Goal: Task Accomplishment & Management: Use online tool/utility

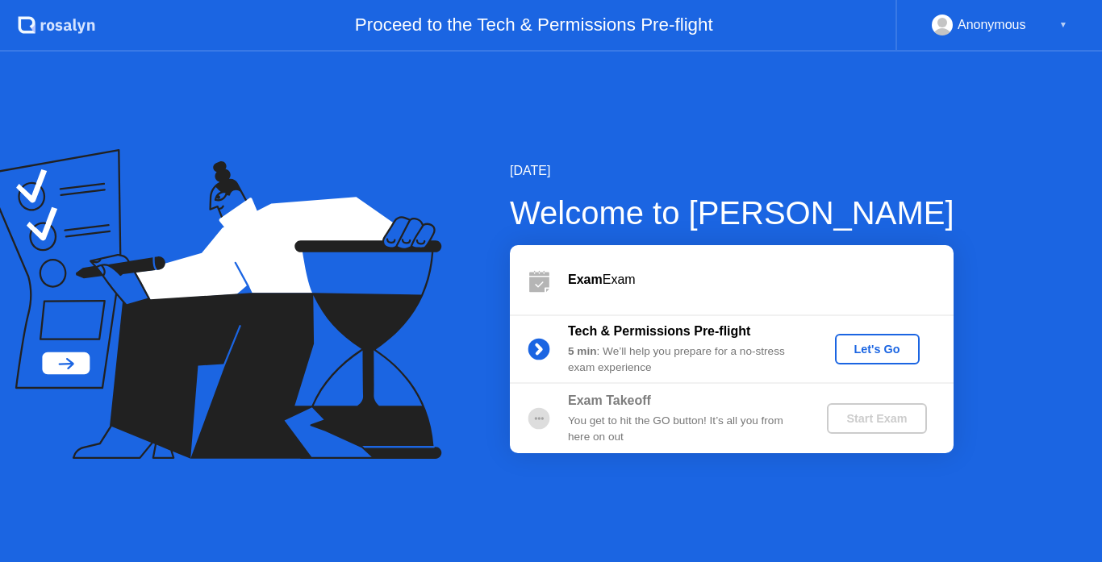
click at [900, 353] on div "Let's Go" at bounding box center [878, 349] width 72 height 13
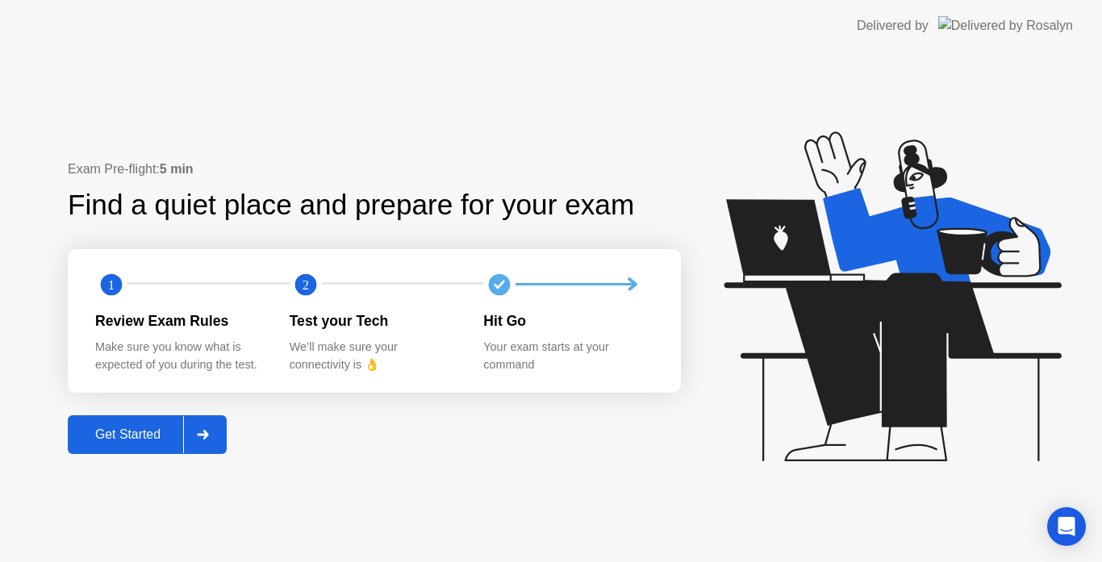
click at [187, 428] on div at bounding box center [202, 434] width 39 height 37
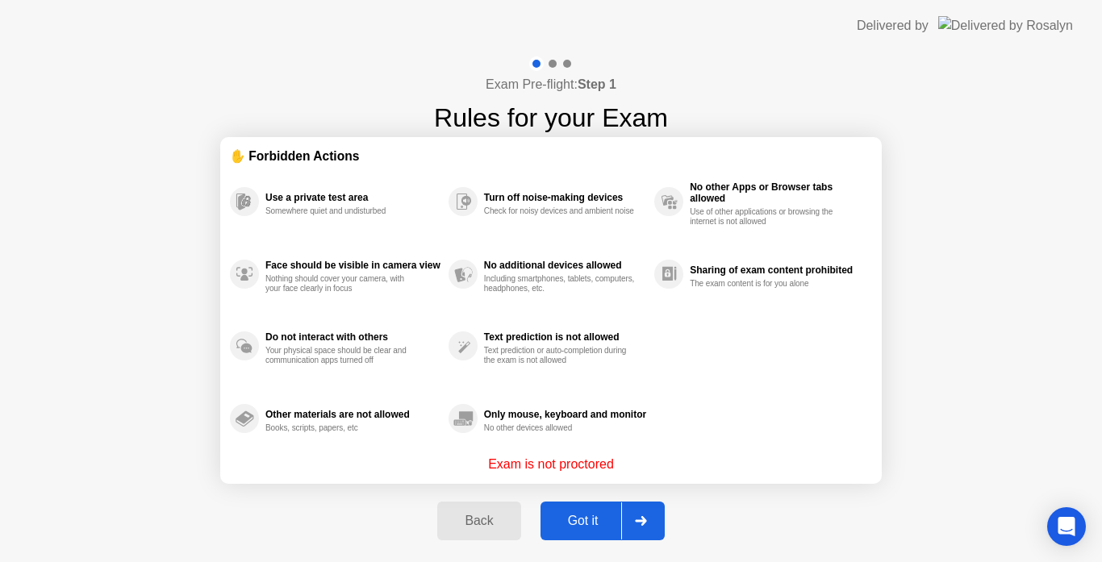
click at [583, 509] on button "Got it" at bounding box center [603, 521] width 124 height 39
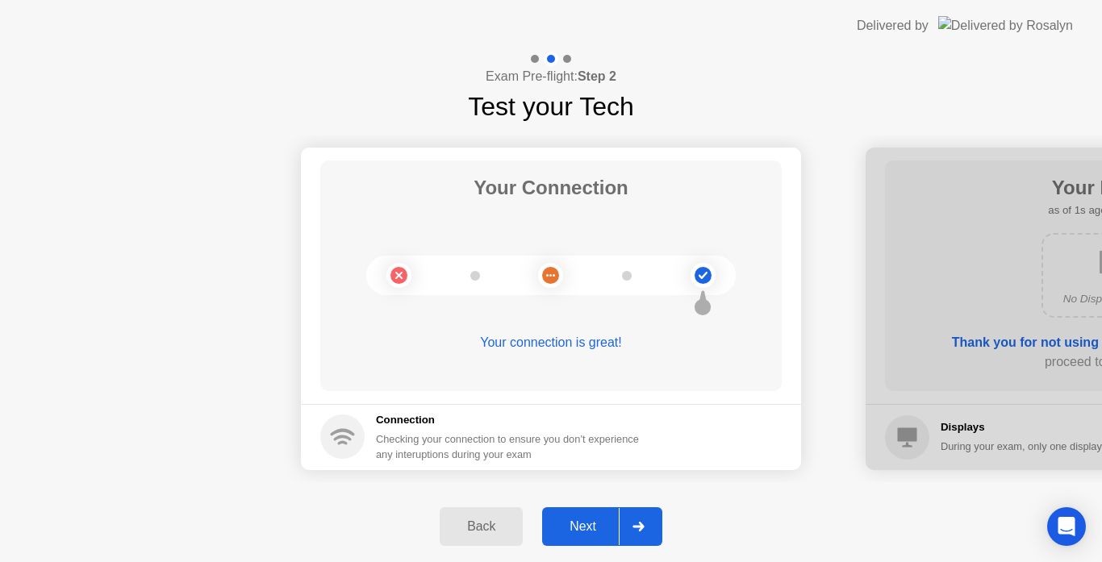
click at [587, 522] on div "Next" at bounding box center [583, 527] width 72 height 15
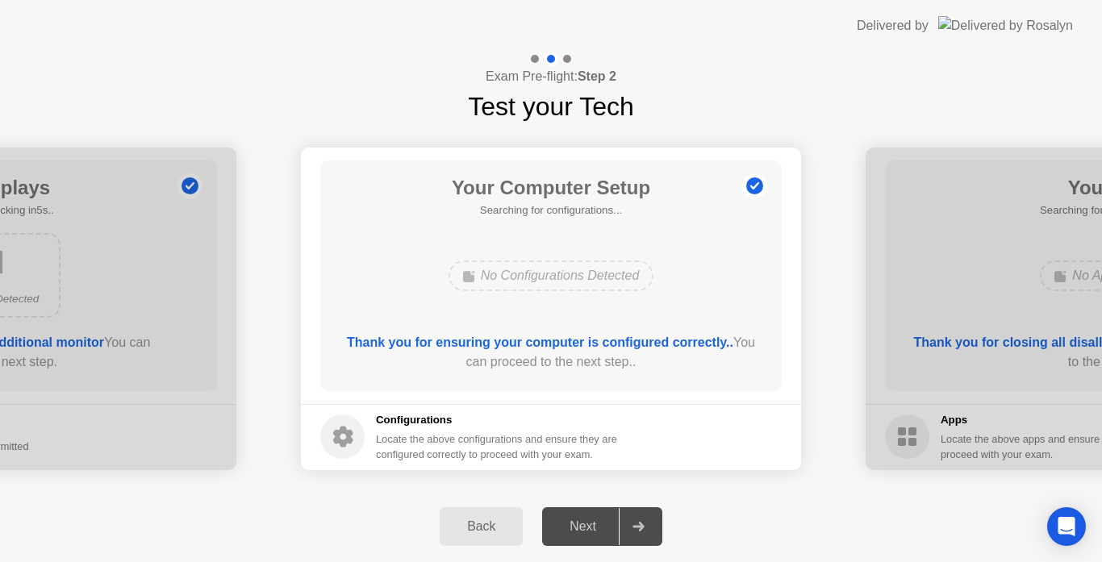
click at [587, 522] on div "Next" at bounding box center [583, 527] width 72 height 15
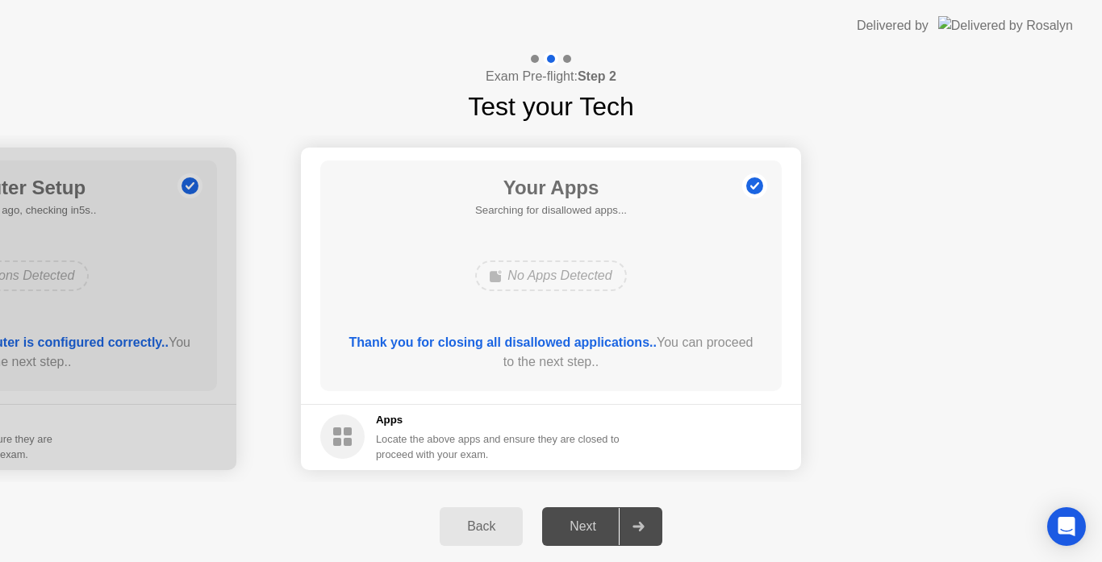
click at [587, 522] on div "Next" at bounding box center [583, 527] width 72 height 15
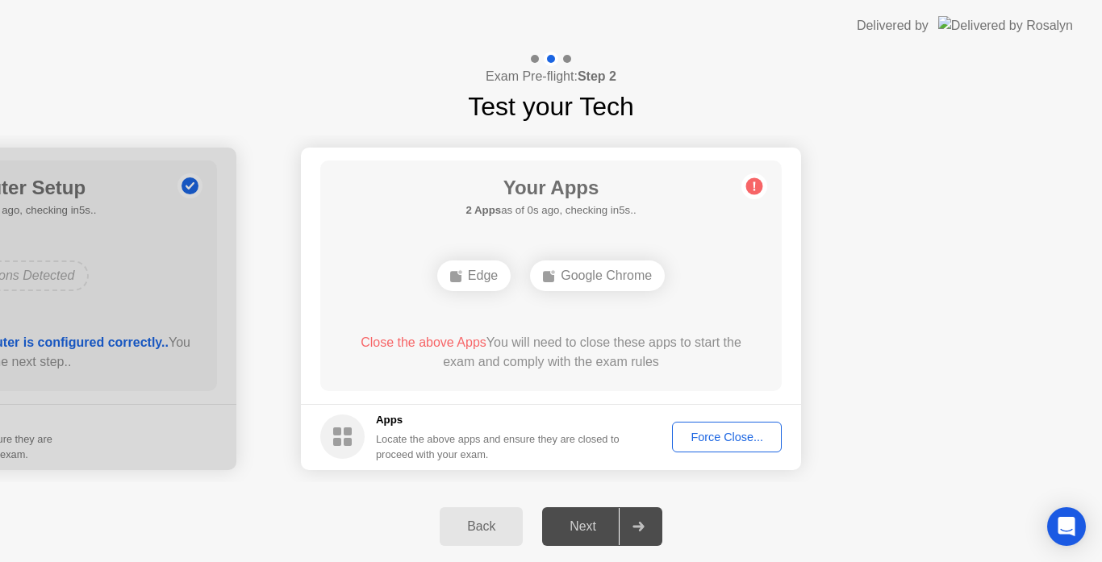
click at [734, 432] on div "Force Close..." at bounding box center [727, 437] width 98 height 13
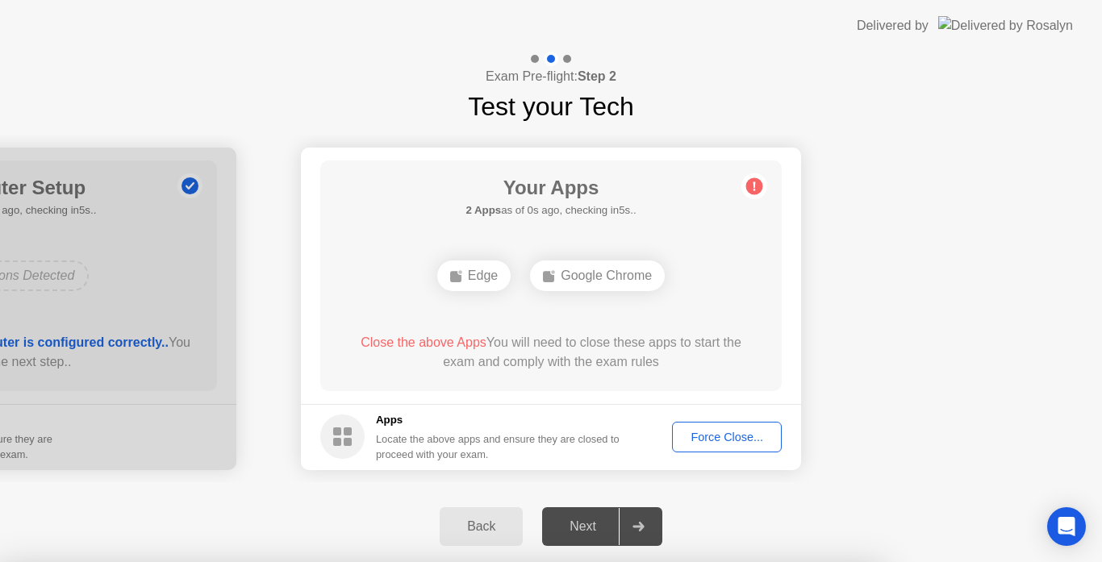
click at [734, 562] on div at bounding box center [551, 562] width 1102 height 0
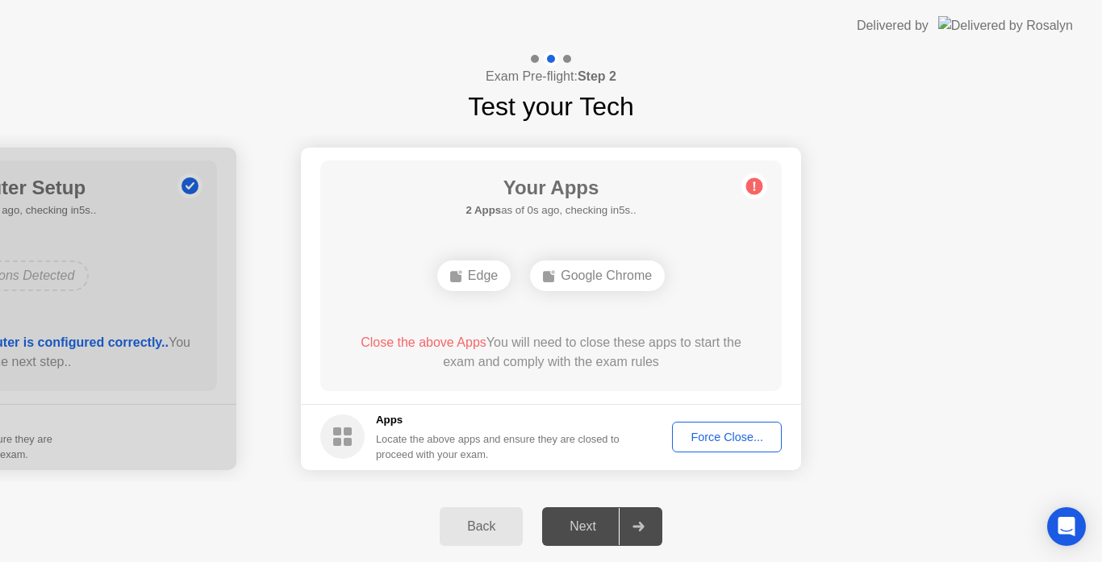
click at [716, 431] on div "Force Close..." at bounding box center [727, 437] width 98 height 13
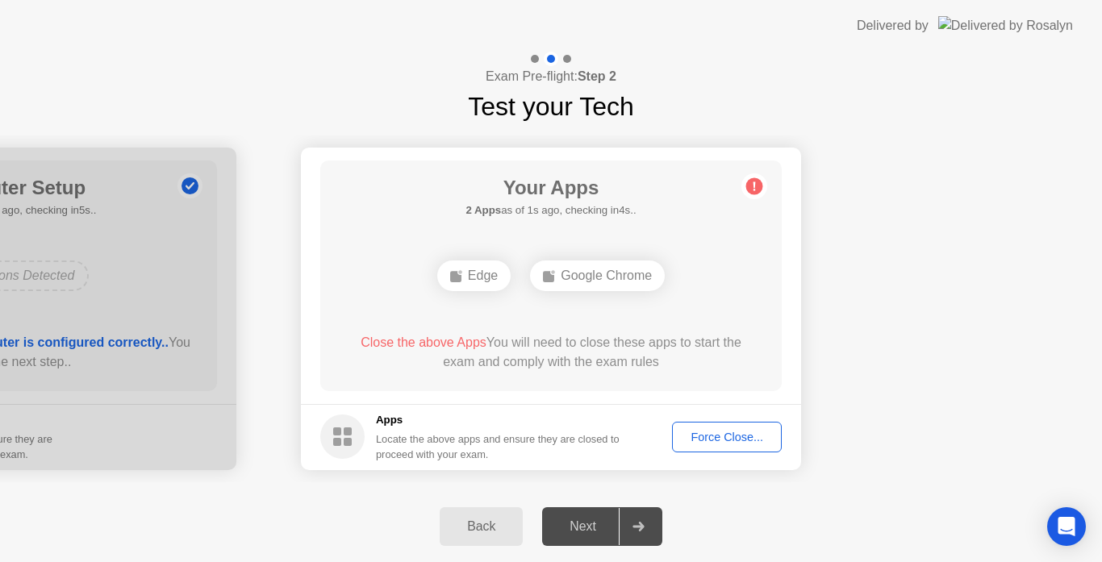
click at [616, 521] on div "Next" at bounding box center [583, 527] width 72 height 15
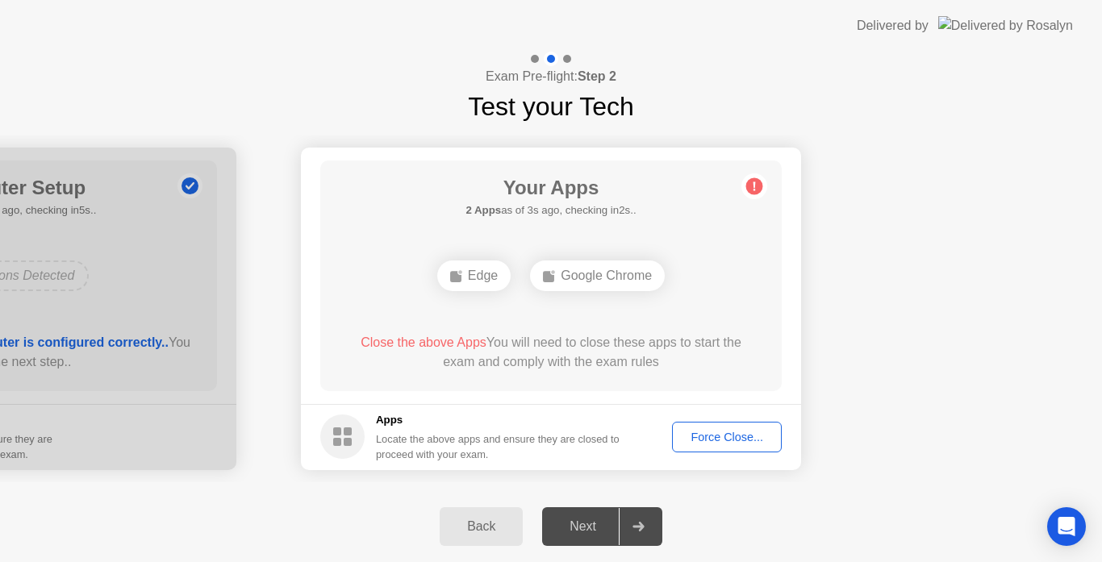
click at [616, 521] on div "Next" at bounding box center [583, 527] width 72 height 15
click at [704, 424] on button "Force Close..." at bounding box center [727, 437] width 110 height 31
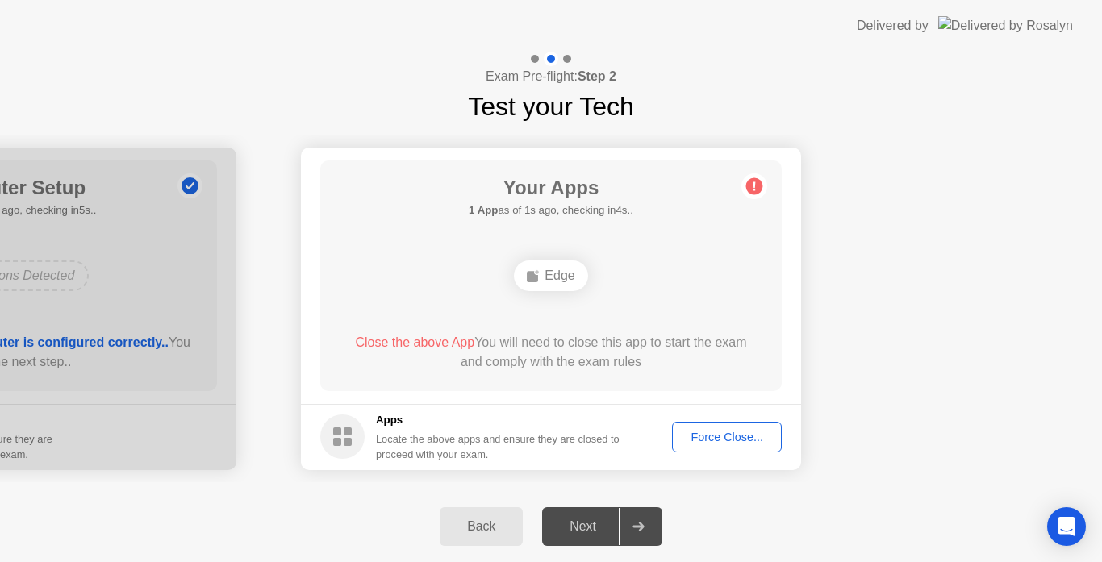
click at [620, 449] on div "Locate the above apps and ensure they are closed to proceed with your exam." at bounding box center [498, 447] width 244 height 31
drag, startPoint x: 641, startPoint y: 449, endPoint x: 688, endPoint y: 445, distance: 47.7
click at [688, 445] on footer "Apps Locate the above apps and ensure they are closed to proceed with your exam…" at bounding box center [551, 437] width 500 height 66
click at [695, 443] on div "Force Close..." at bounding box center [727, 437] width 98 height 13
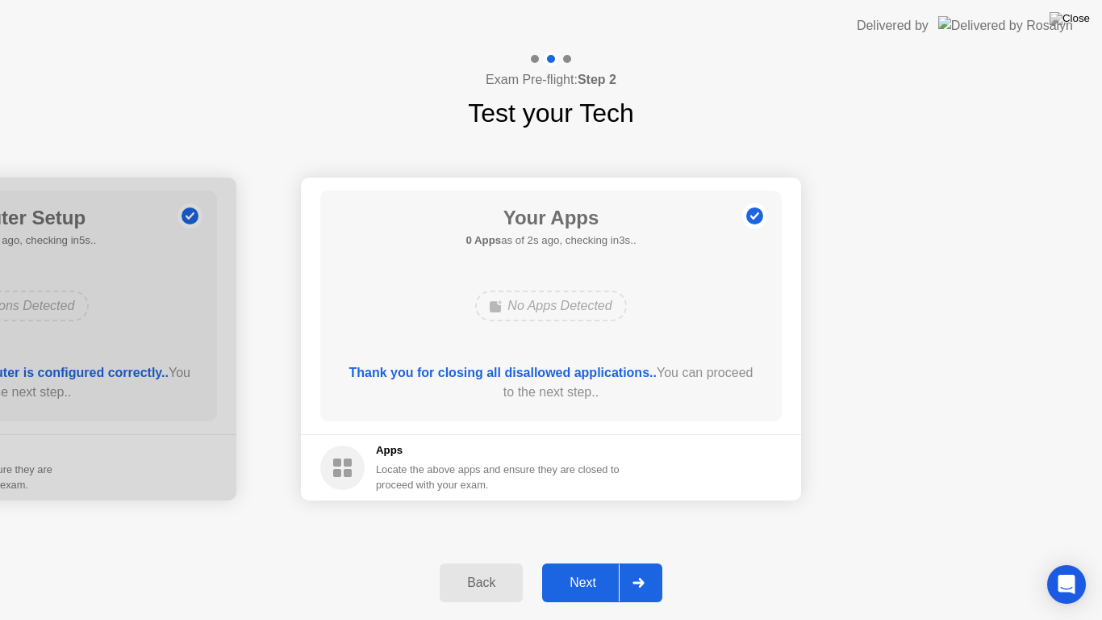
click at [602, 562] on button "Next" at bounding box center [602, 582] width 120 height 39
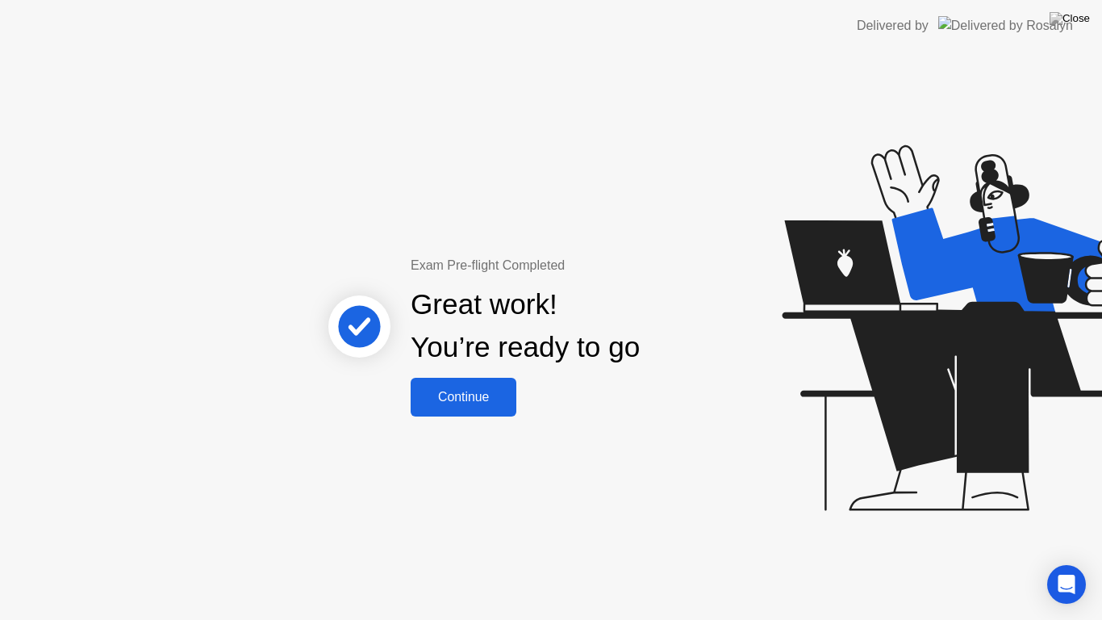
click at [495, 404] on div "Continue" at bounding box center [464, 397] width 96 height 15
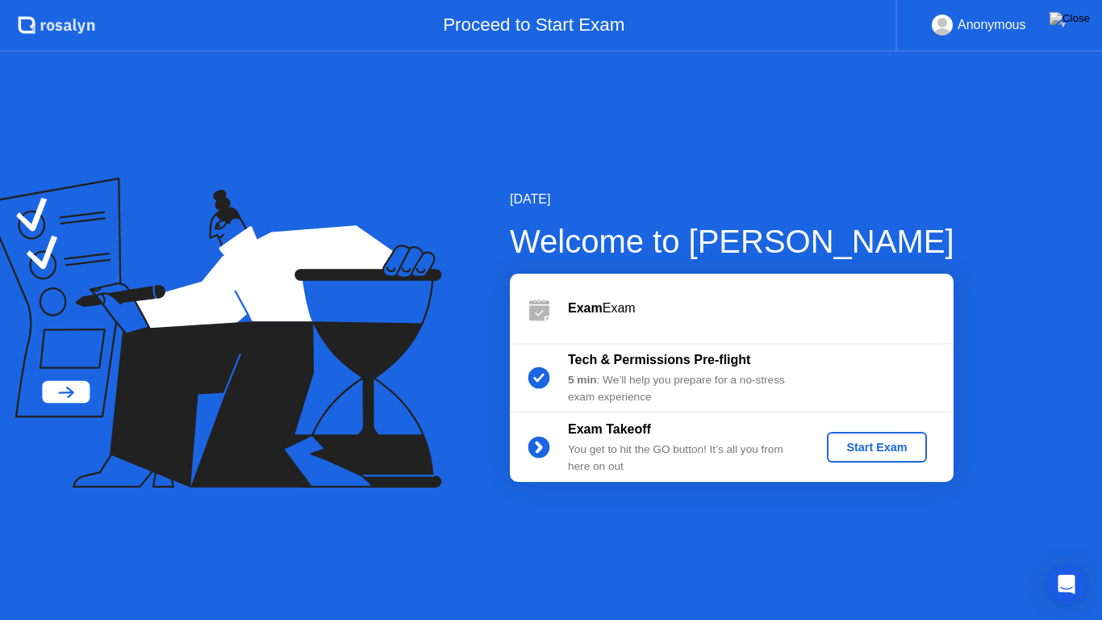
click at [879, 461] on button "Start Exam" at bounding box center [876, 447] width 99 height 31
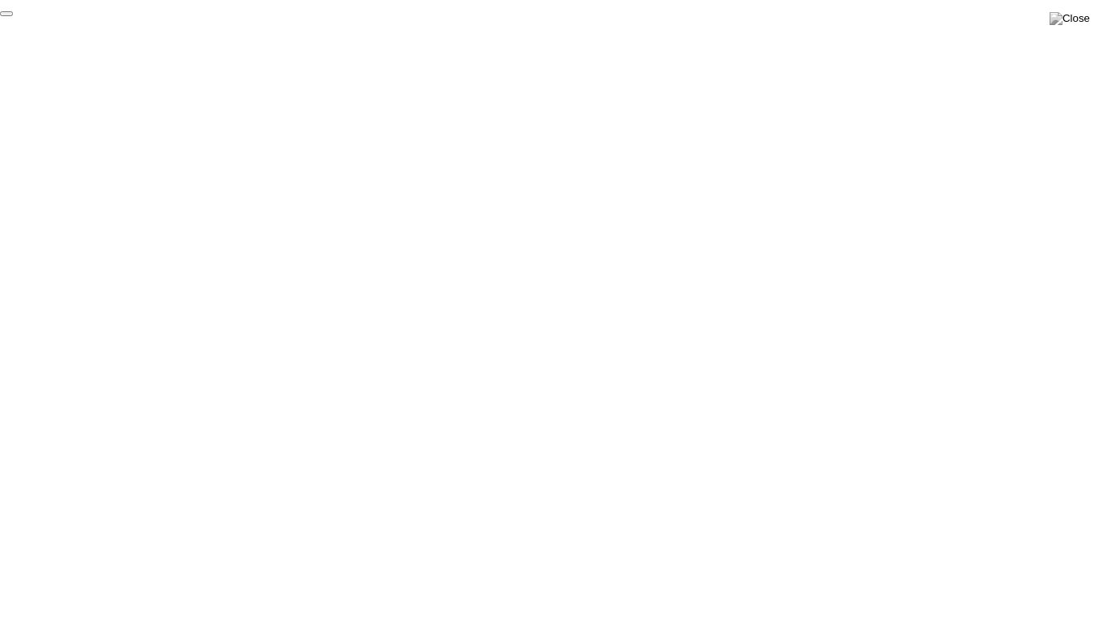
click div "End Proctoring Session"
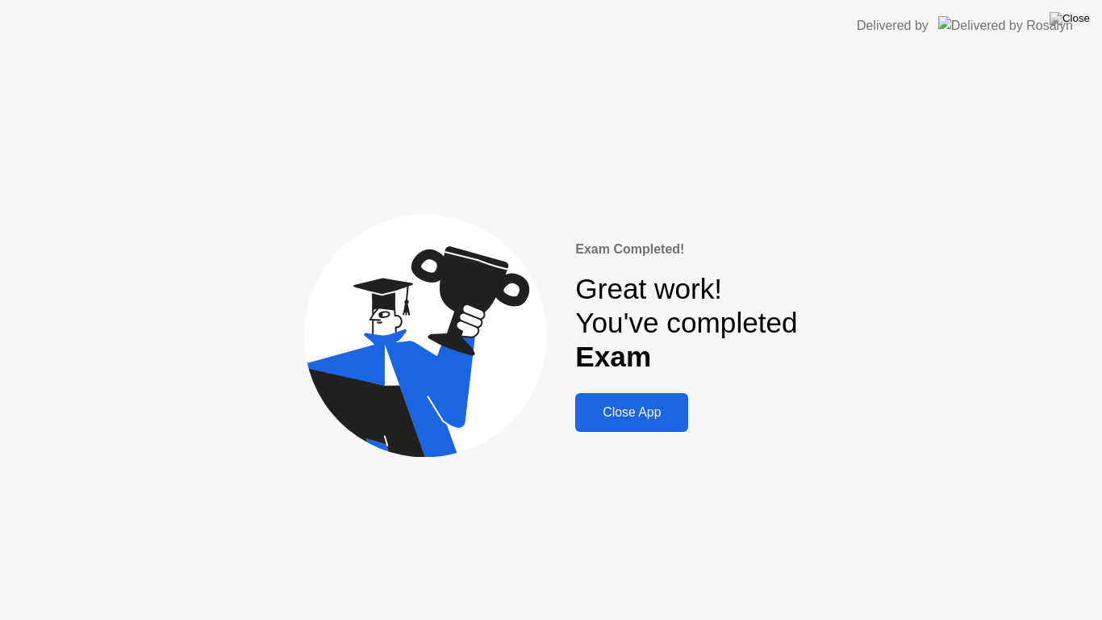
click at [684, 430] on div "Exam Completed! Great work! You've completed Exam Close App" at bounding box center [686, 336] width 222 height 193
click at [672, 425] on button "Close App" at bounding box center [631, 412] width 113 height 39
